Goal: Find specific page/section: Find specific page/section

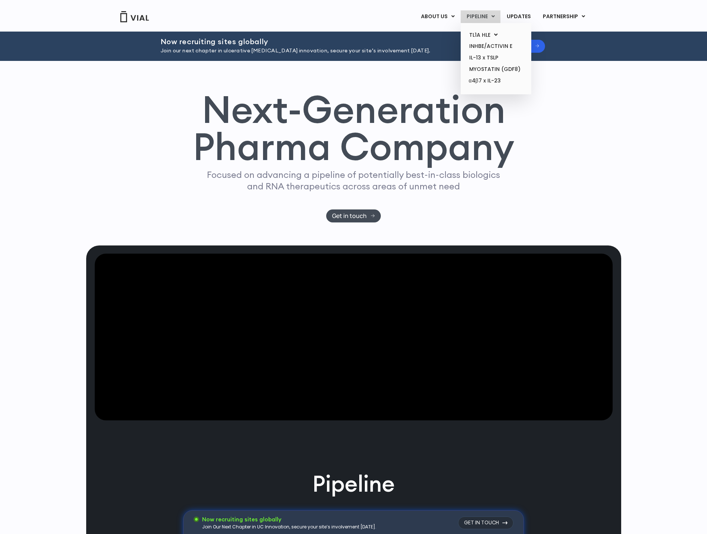
click at [479, 19] on link "PIPELINE" at bounding box center [481, 16] width 40 height 13
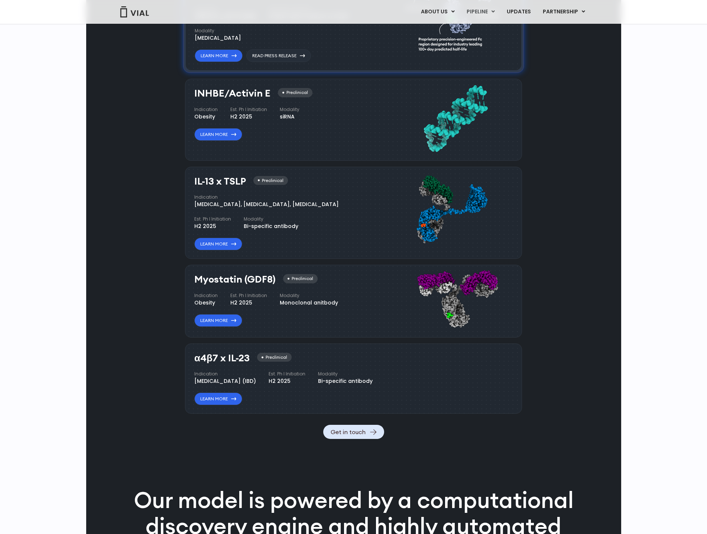
scroll to position [580, 0]
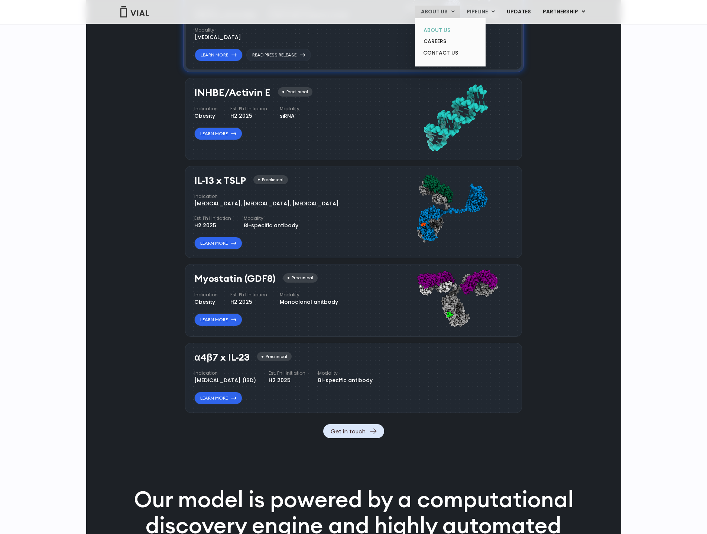
click at [452, 30] on link "ABOUT US" at bounding box center [450, 31] width 65 height 12
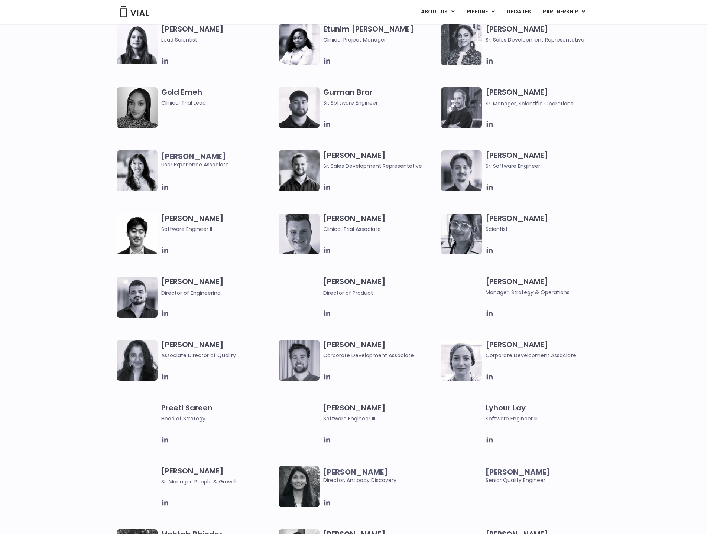
scroll to position [632, 0]
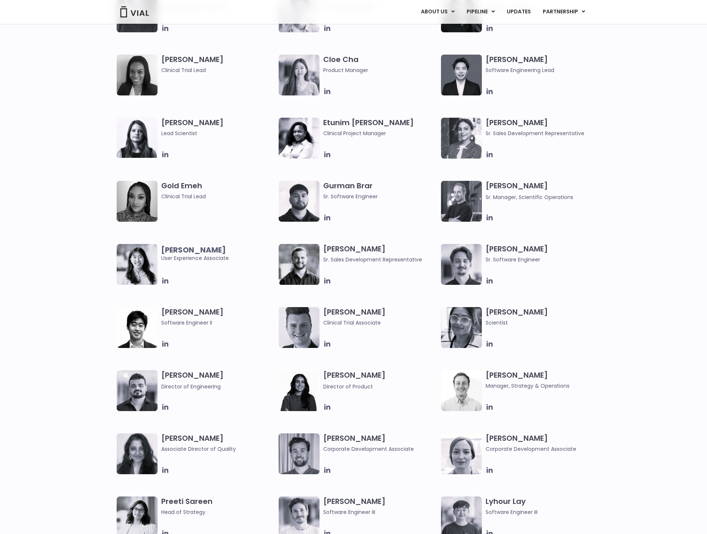
click at [663, 166] on div "Elia Lopez Lead Scientist Etunim Mike Clinical Project Manager Gabriella Mills …" at bounding box center [353, 370] width 707 height 505
click at [491, 217] on icon at bounding box center [490, 218] width 6 height 6
click at [607, 181] on div "Elia Lopez Lead Scientist Etunim Mike Clinical Project Manager Gabriella Mills …" at bounding box center [353, 370] width 707 height 505
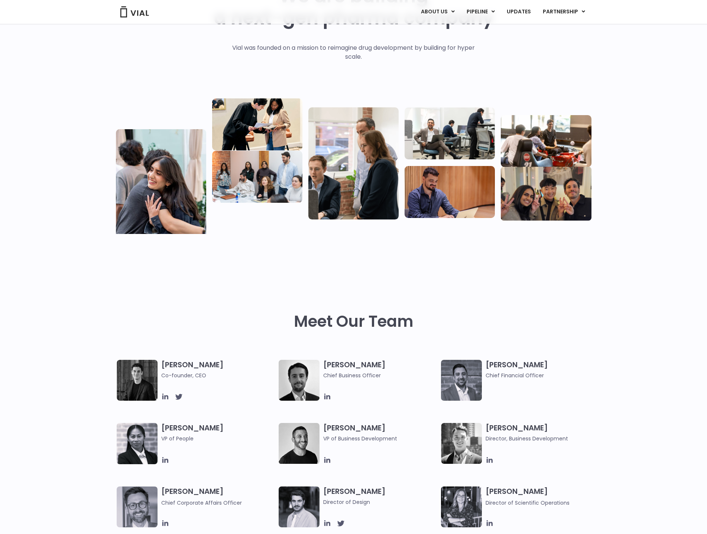
scroll to position [158, 0]
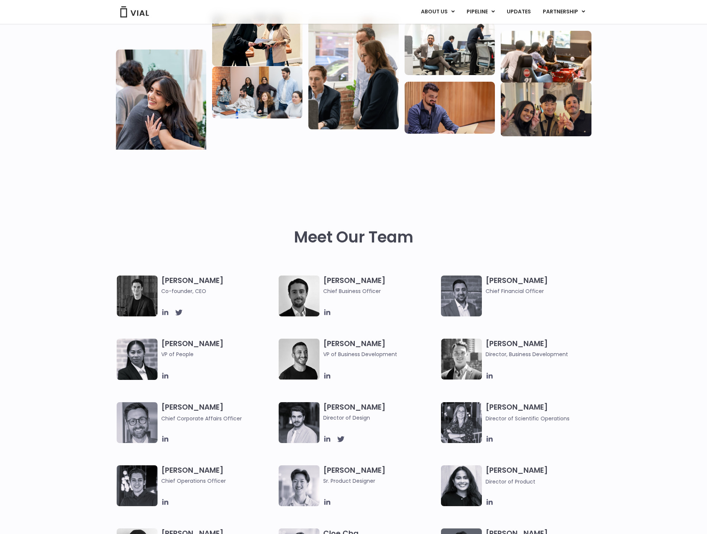
click at [654, 182] on div "Meet Our Team" at bounding box center [353, 223] width 707 height 105
click at [646, 175] on div "Meet Our Team" at bounding box center [353, 223] width 707 height 105
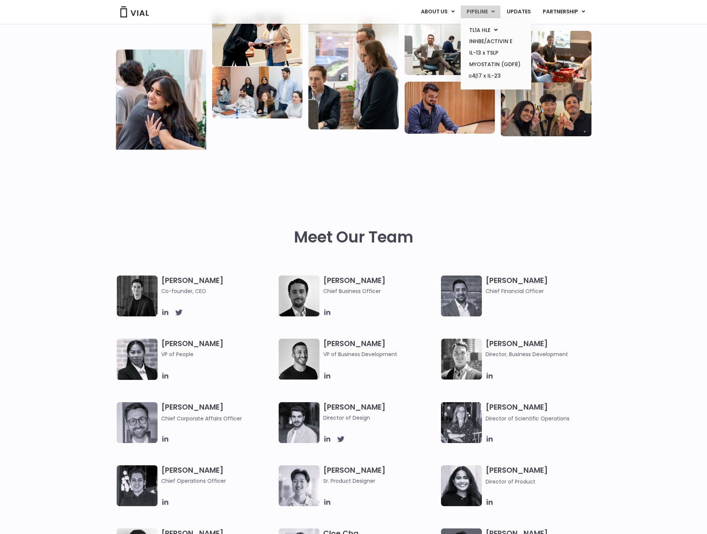
click at [477, 8] on link "PIPELINE" at bounding box center [481, 12] width 40 height 13
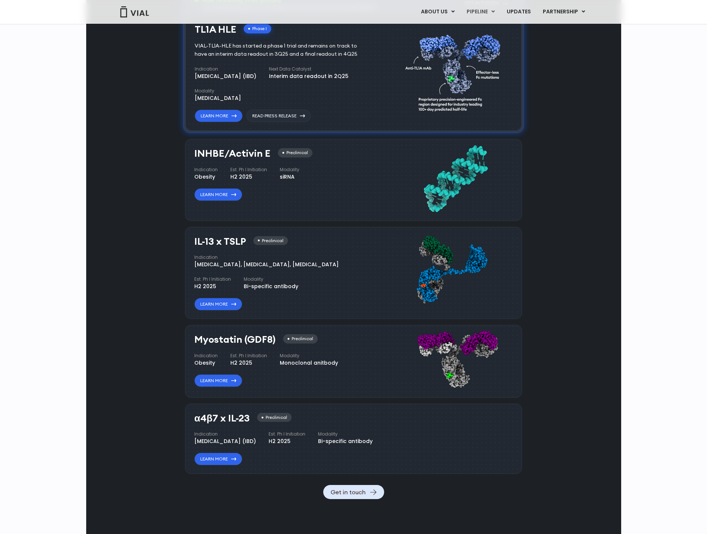
scroll to position [506, 0]
